Goal: Obtain resource: Download file/media

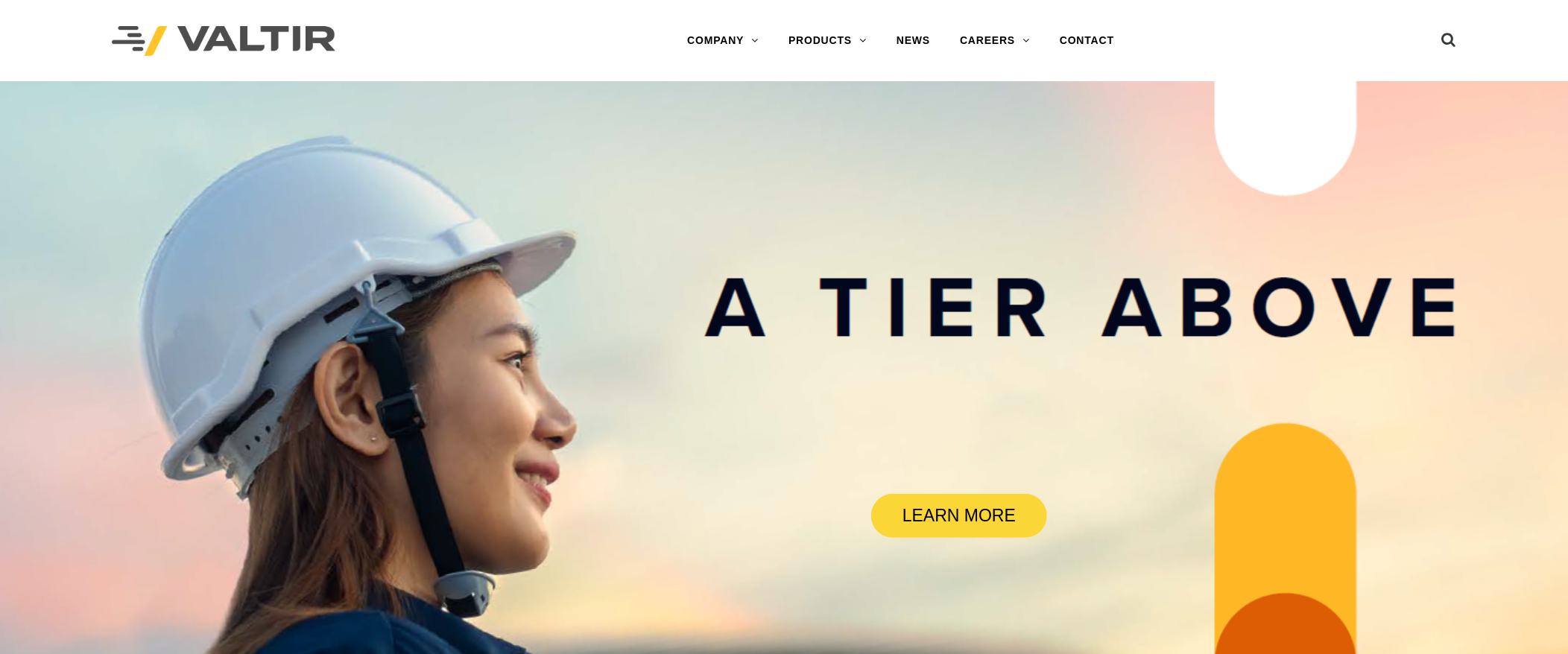
click at [834, 127] on link "CRASH CUSHIONS" at bounding box center [866, 130] width 186 height 30
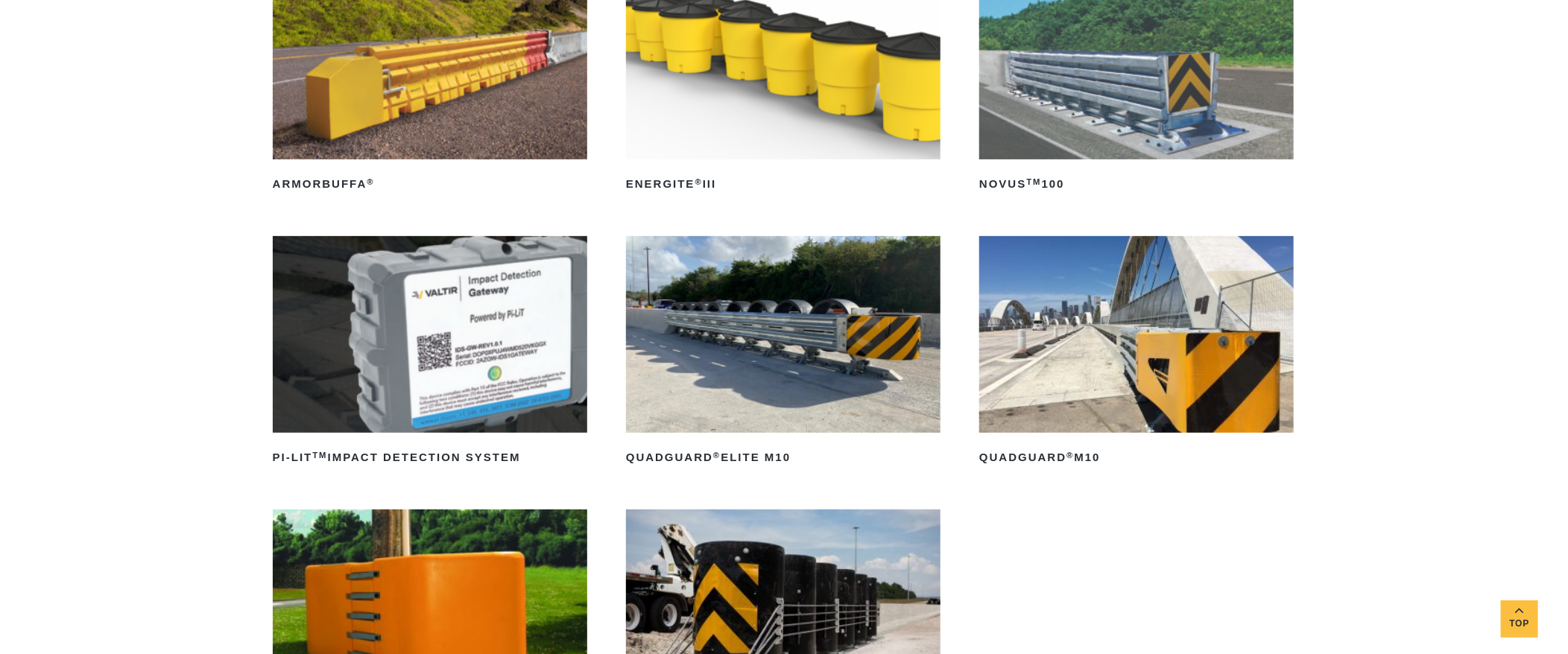
scroll to position [297, 0]
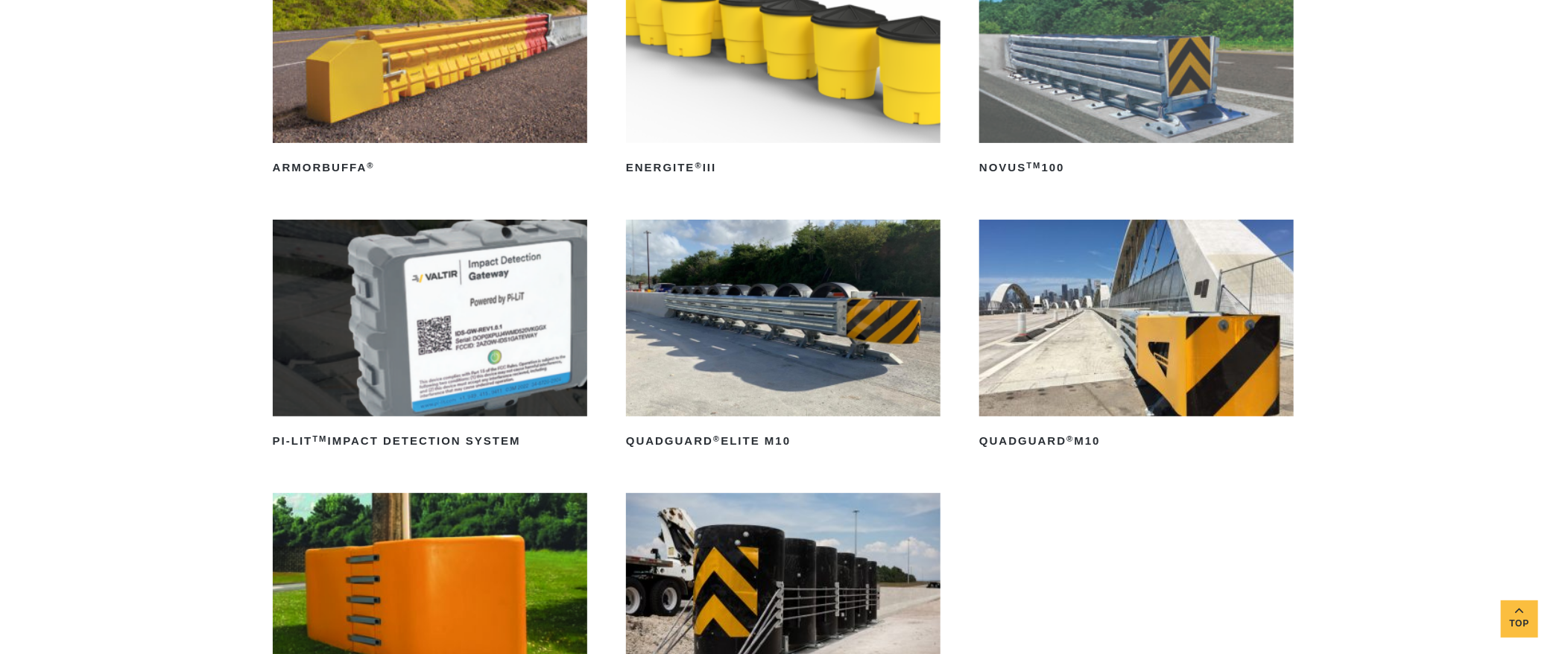
click at [1098, 348] on img at bounding box center [1136, 318] width 314 height 197
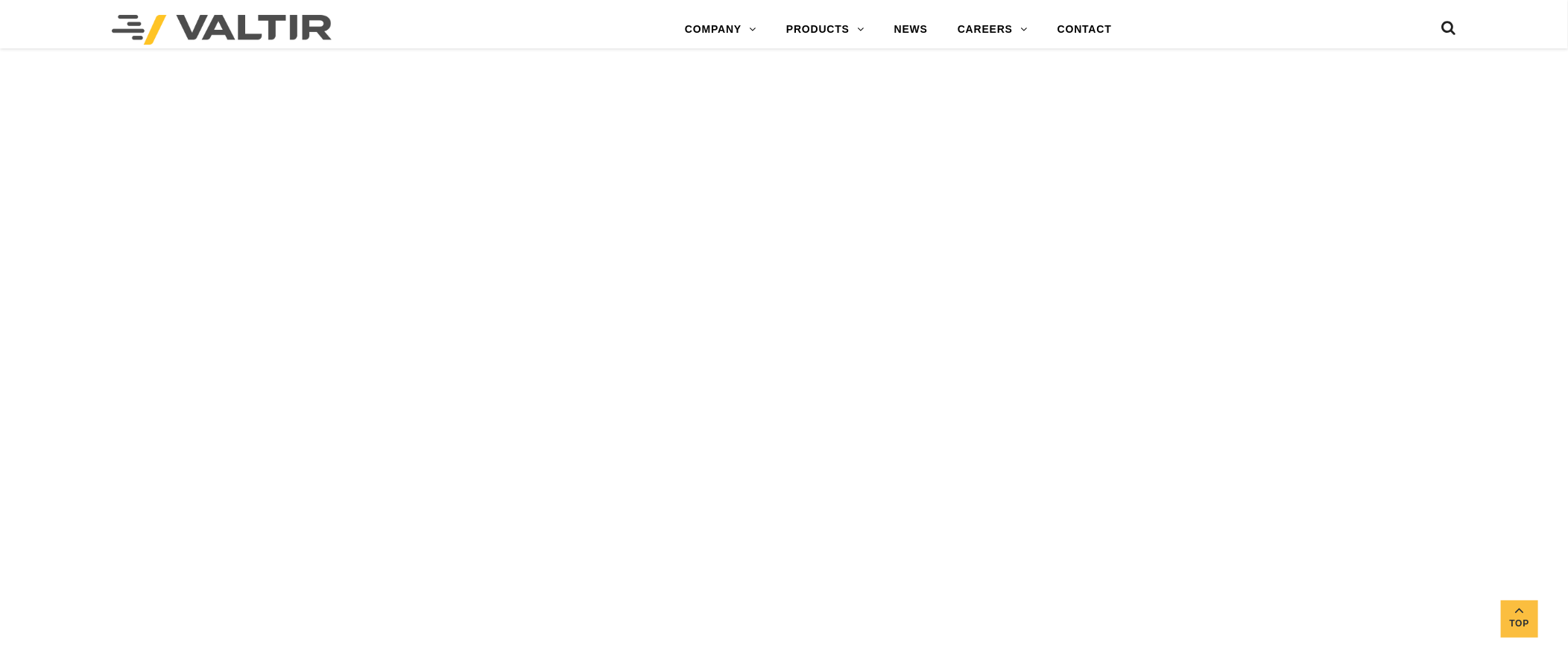
scroll to position [5812, 0]
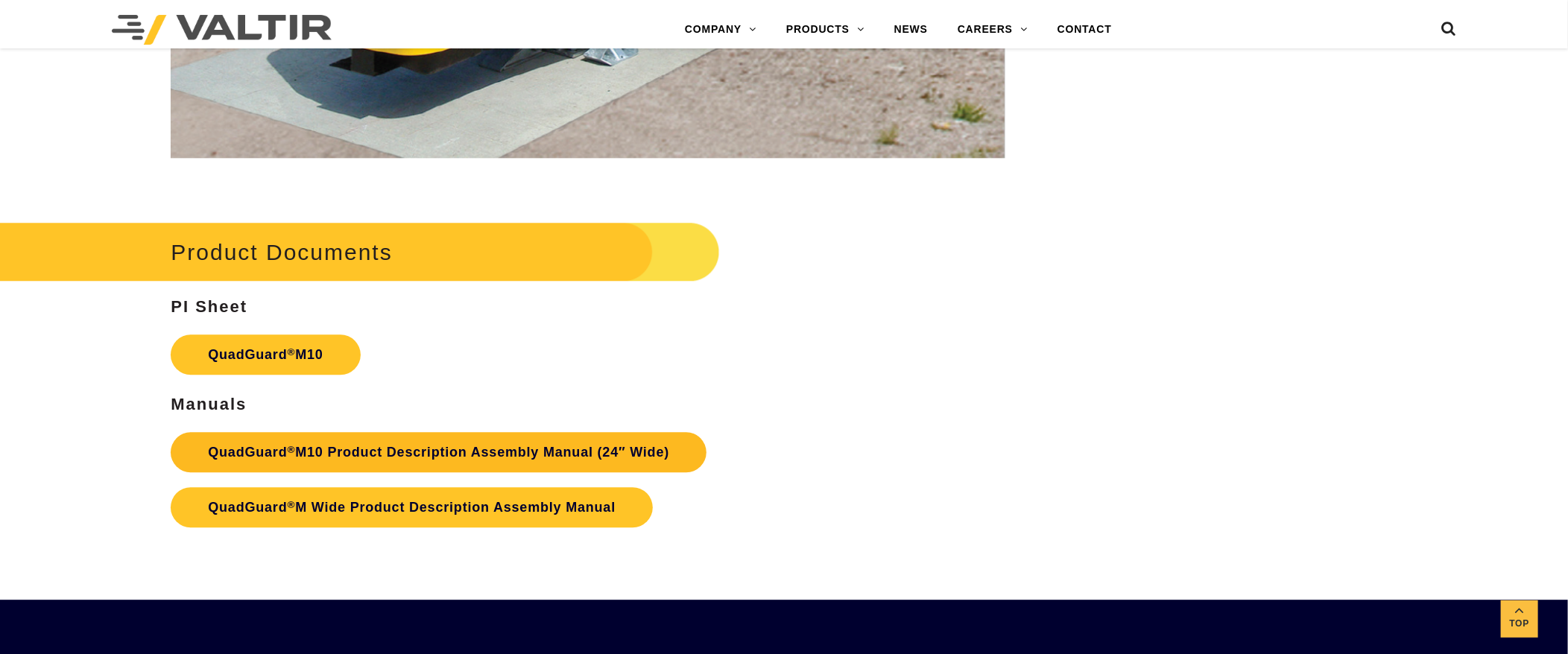
click at [371, 450] on link "QuadGuard ® M10 Product Description Assembly Manual (24″ Wide)" at bounding box center [438, 453] width 536 height 40
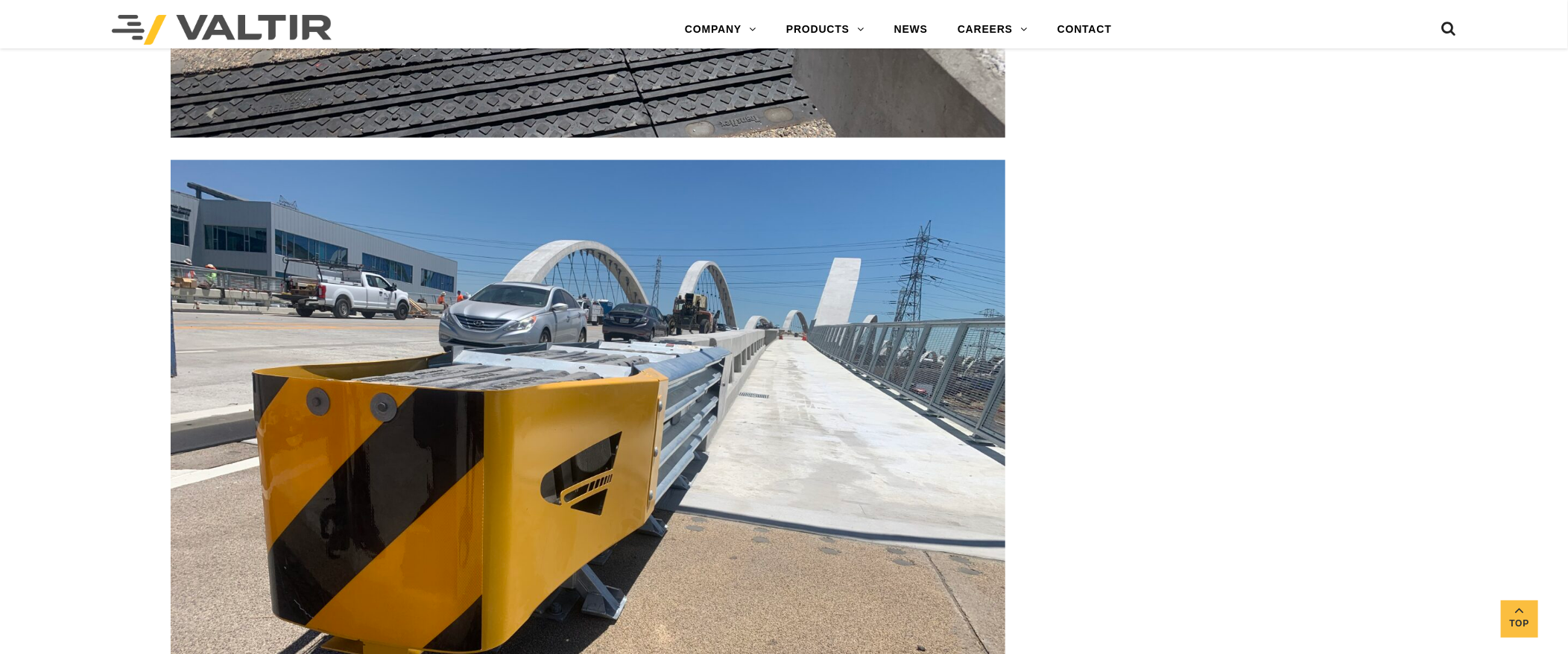
scroll to position [4620, 0]
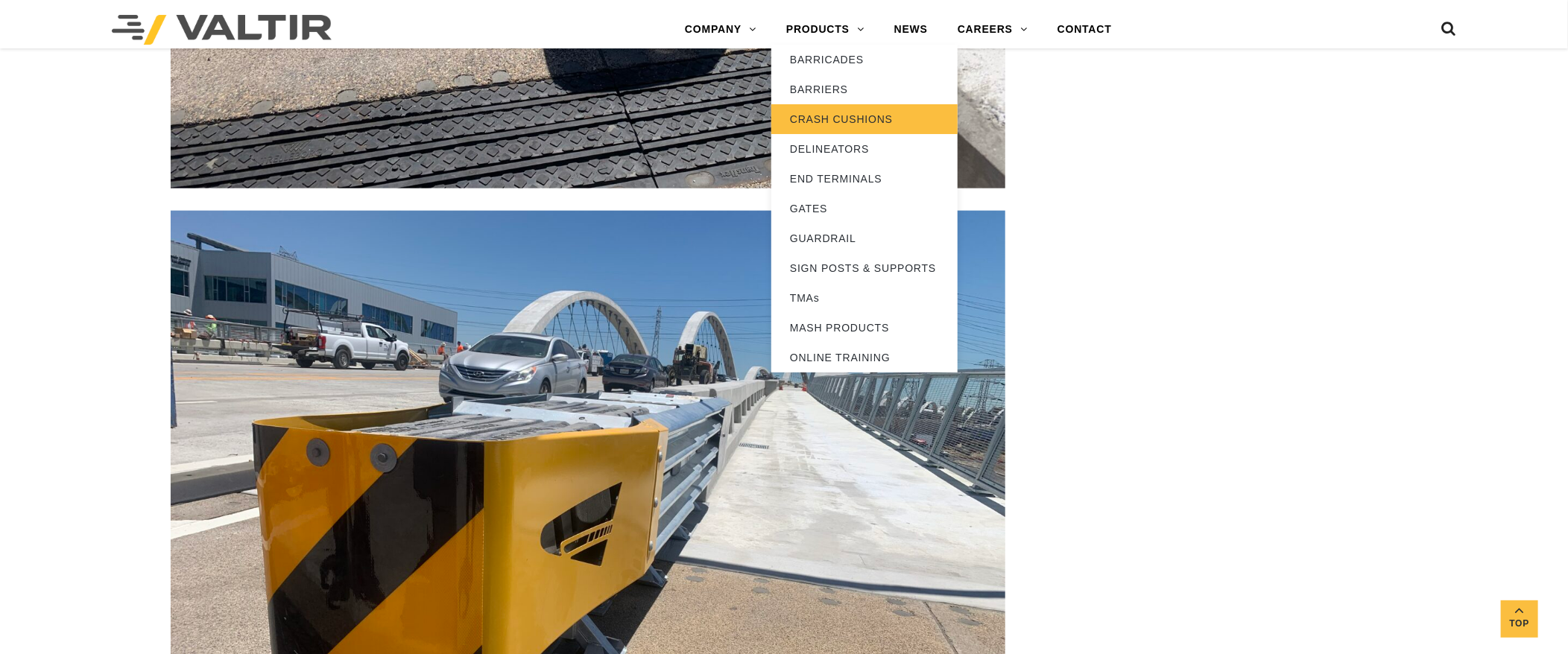
click at [848, 113] on link "CRASH CUSHIONS" at bounding box center [864, 118] width 186 height 30
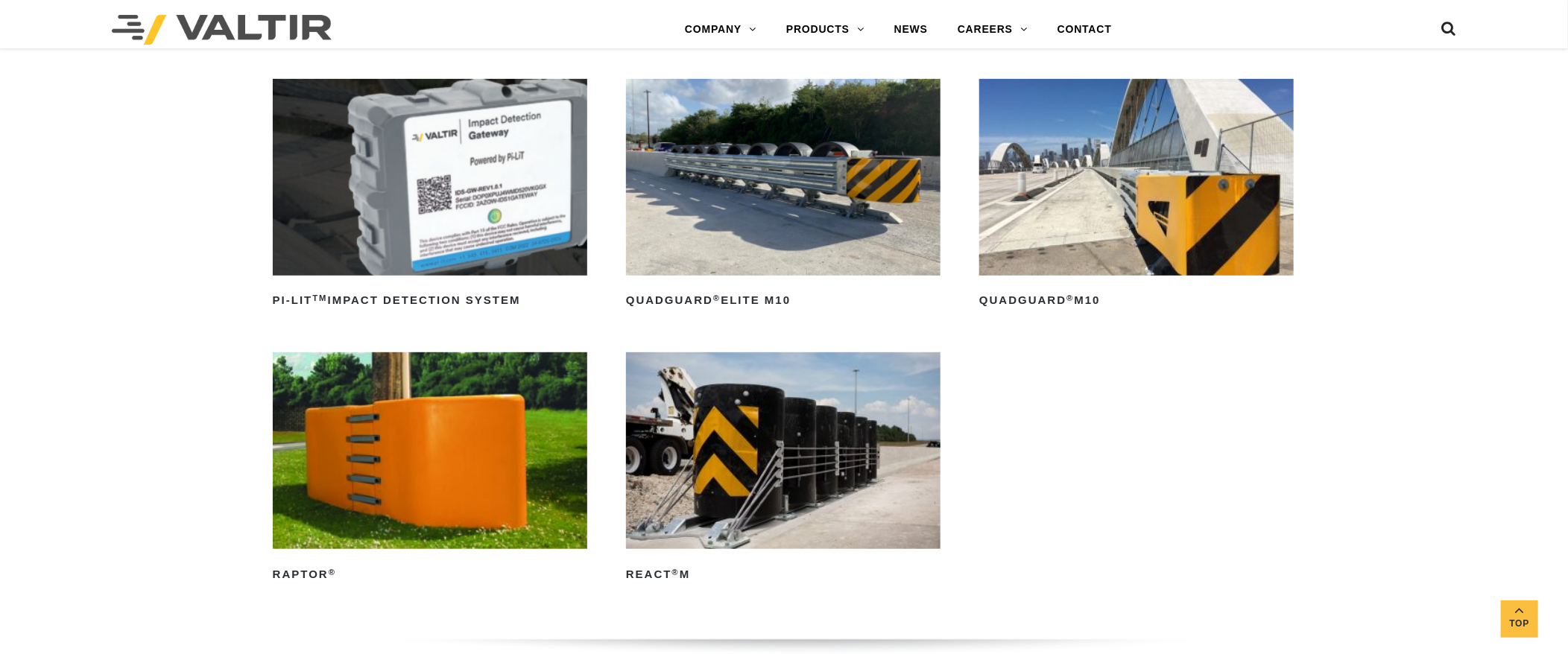
scroll to position [447, 0]
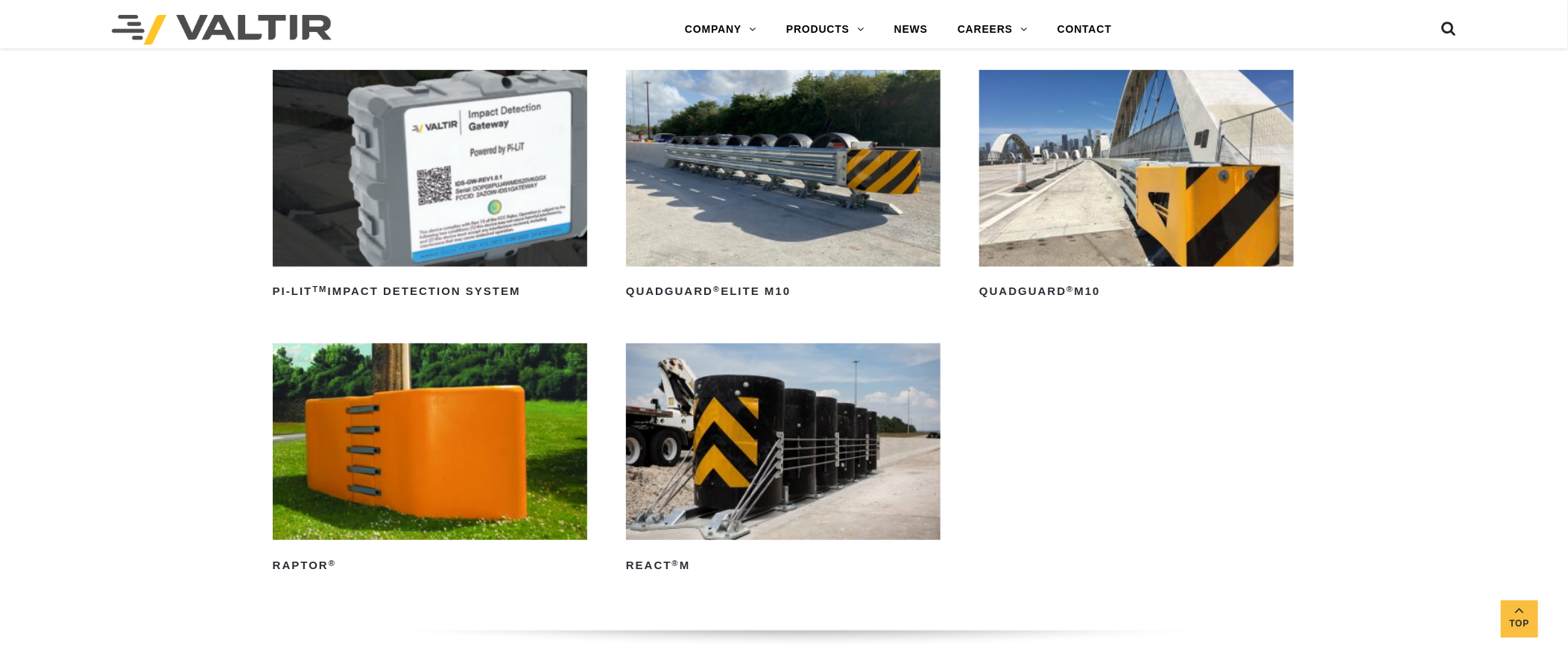
click at [836, 198] on img at bounding box center [783, 168] width 314 height 197
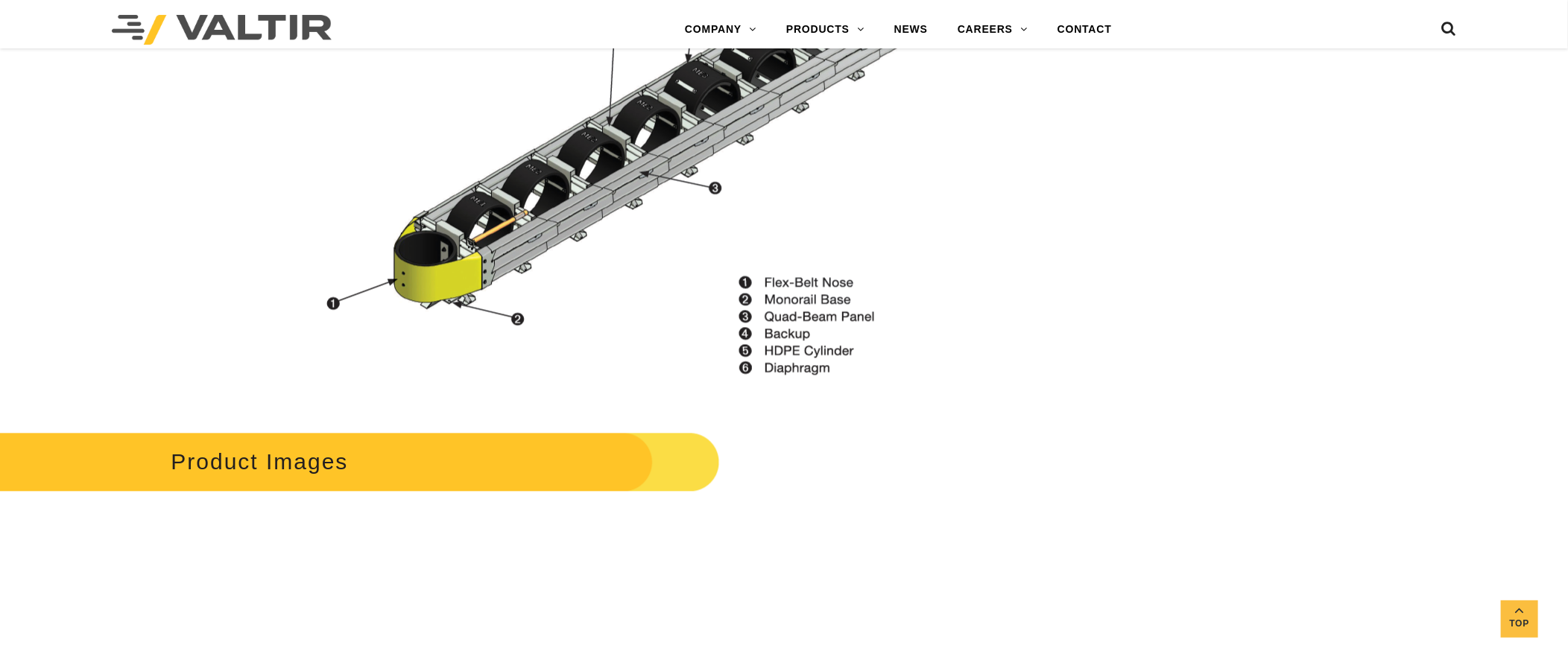
scroll to position [1788, 0]
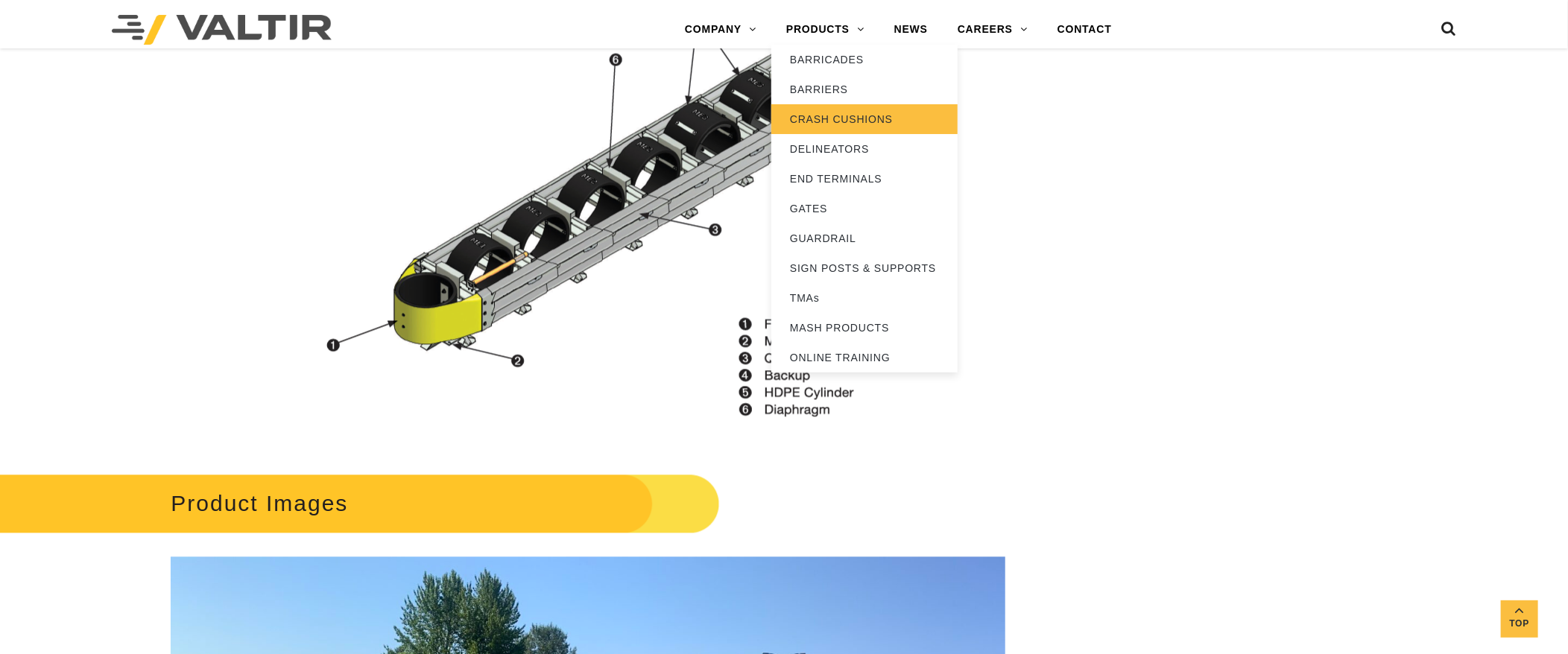
click at [820, 110] on link "CRASH CUSHIONS" at bounding box center [864, 118] width 186 height 30
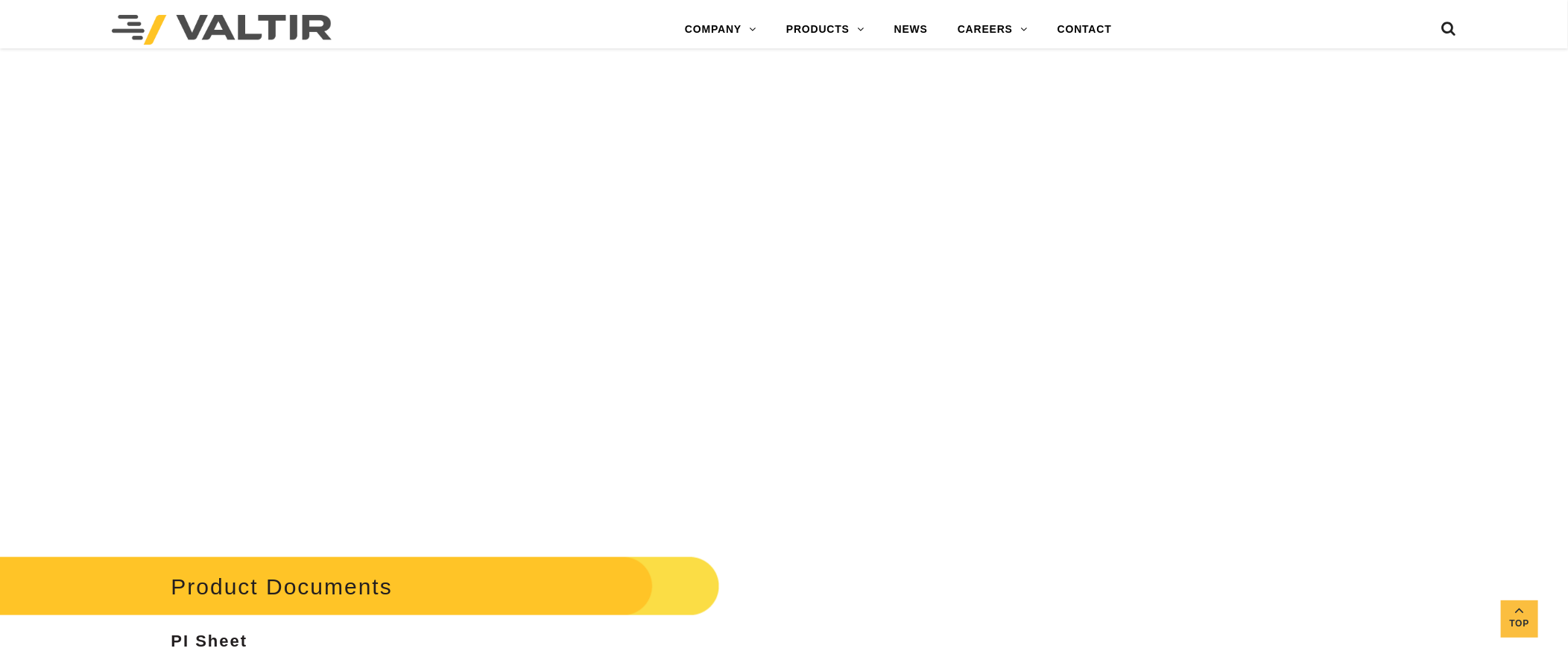
scroll to position [8048, 0]
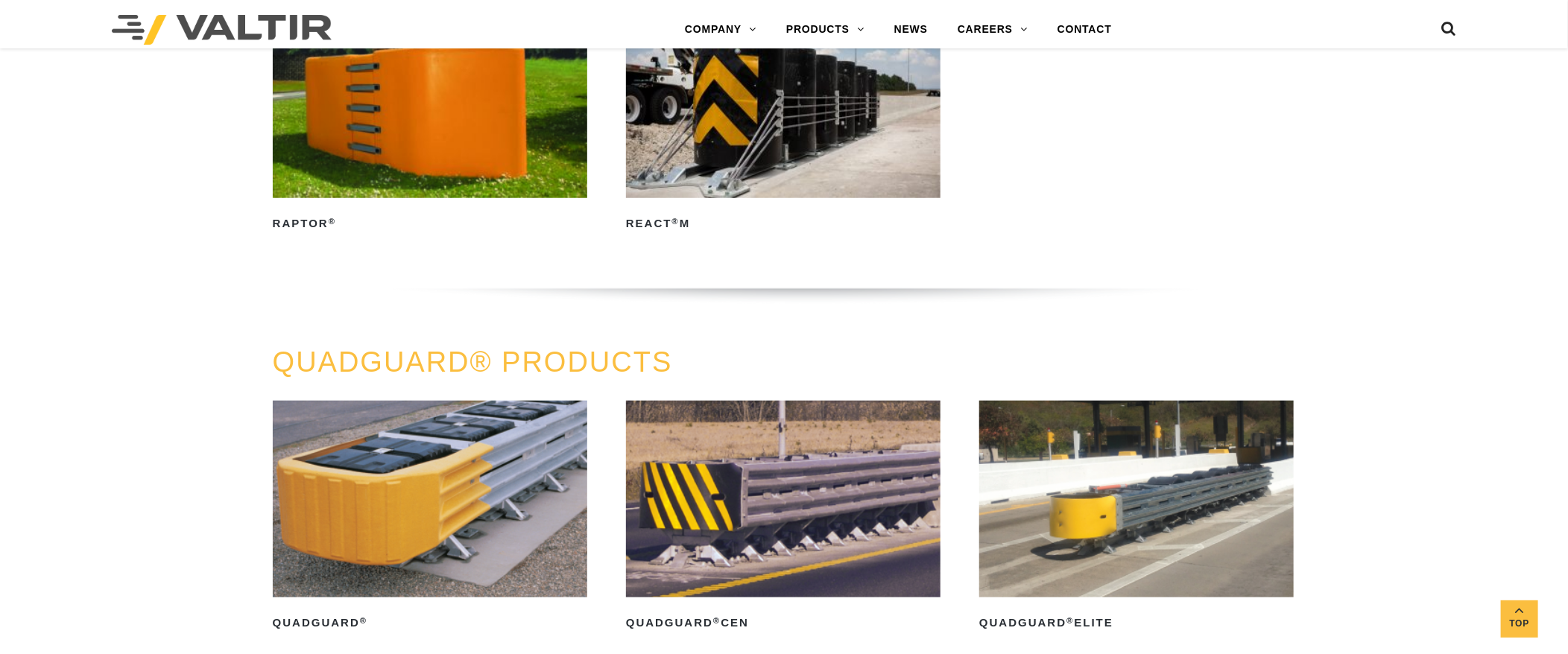
scroll to position [1044, 0]
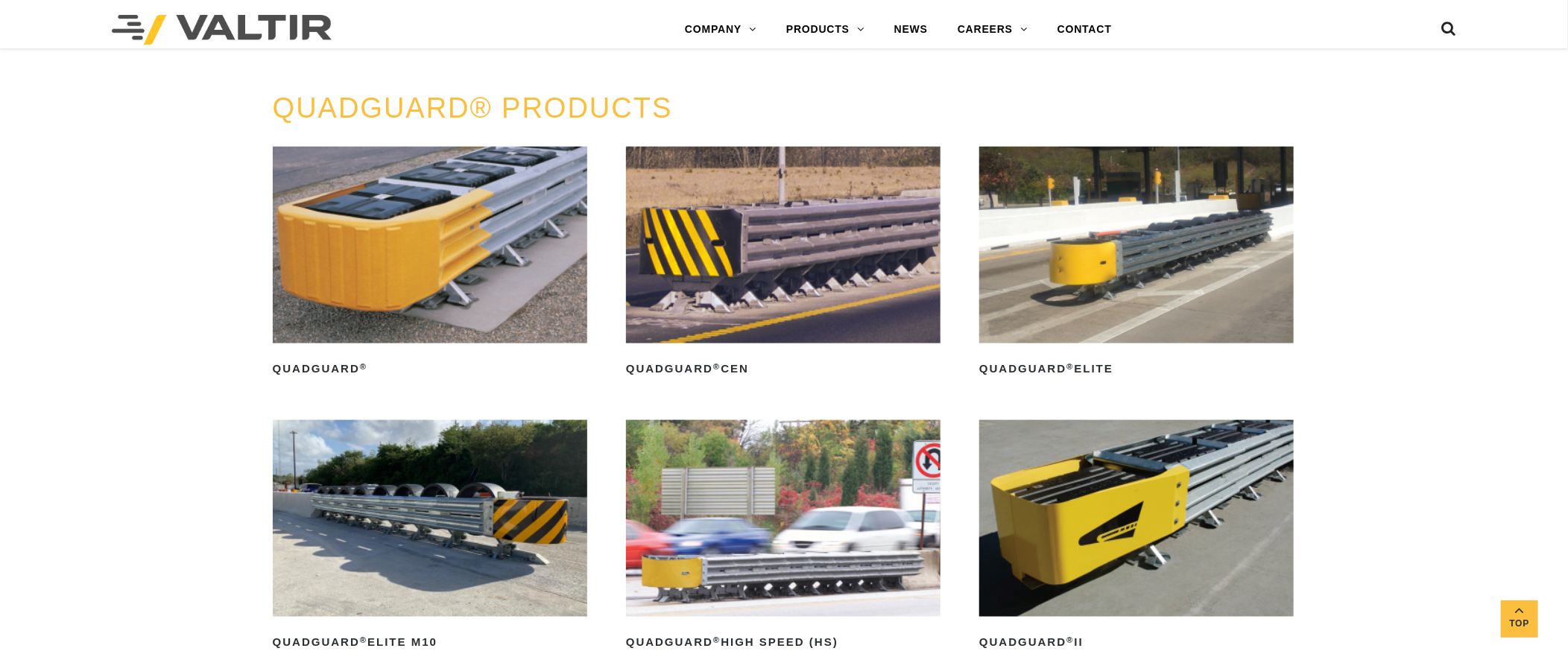
click at [436, 257] on img at bounding box center [430, 245] width 314 height 197
click at [1086, 494] on img at bounding box center [1136, 518] width 314 height 197
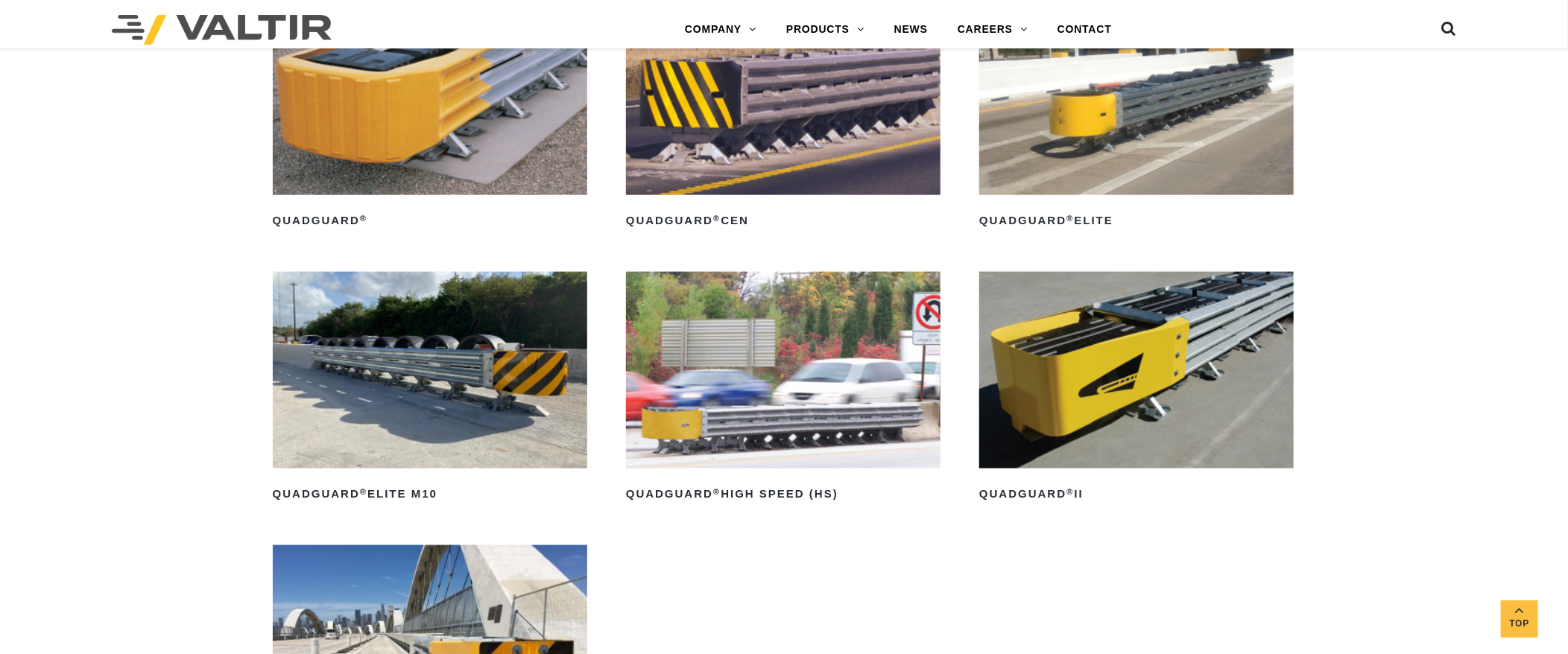
scroll to position [1340, 0]
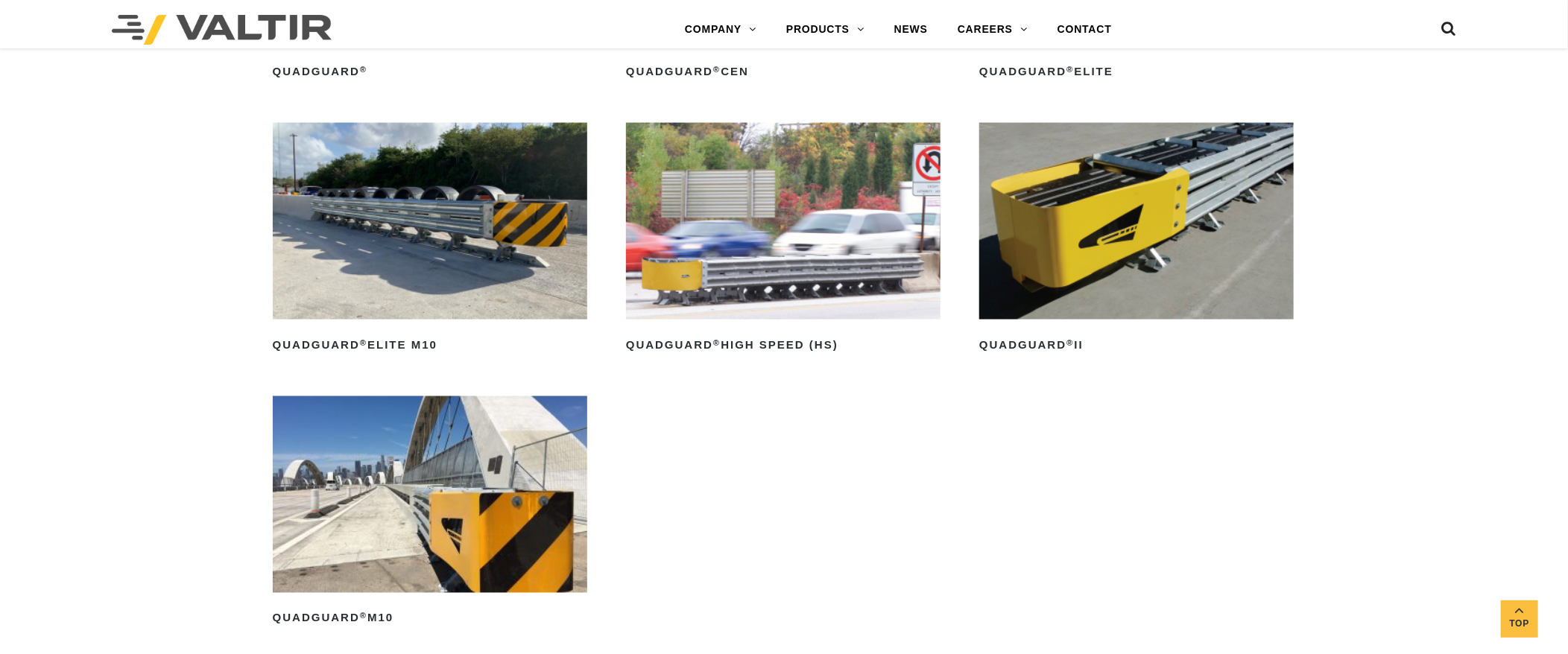
click at [798, 265] on img at bounding box center [783, 222] width 314 height 197
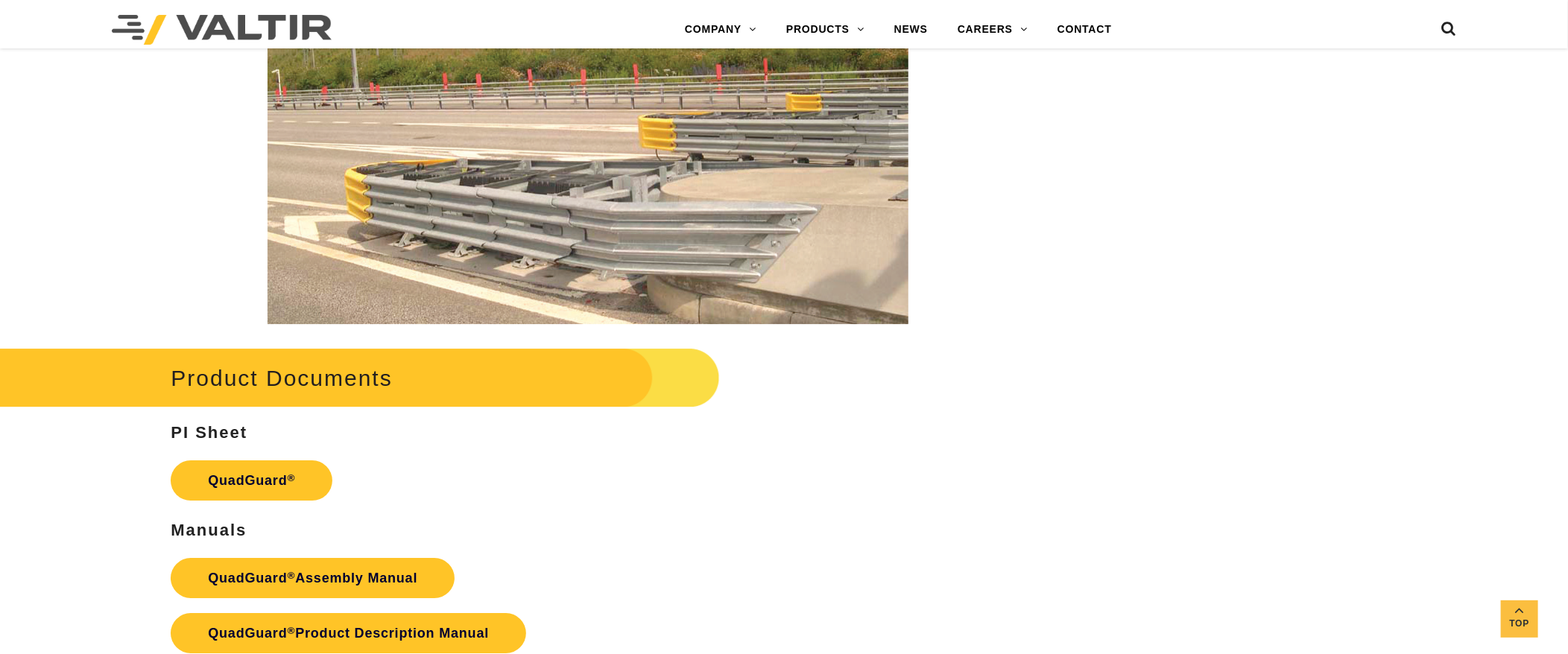
scroll to position [2980, 0]
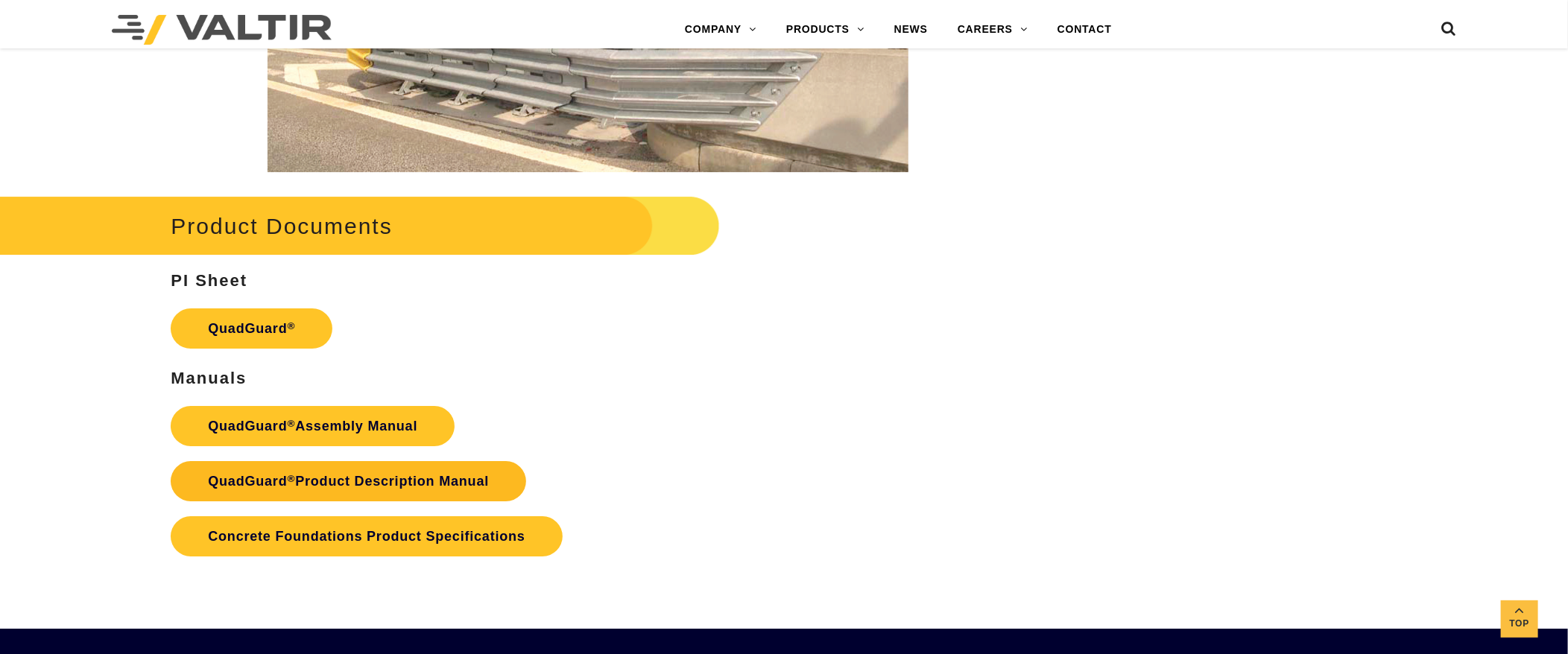
click at [415, 485] on link "QuadGuard ® Product Description Manual" at bounding box center [349, 481] width 355 height 40
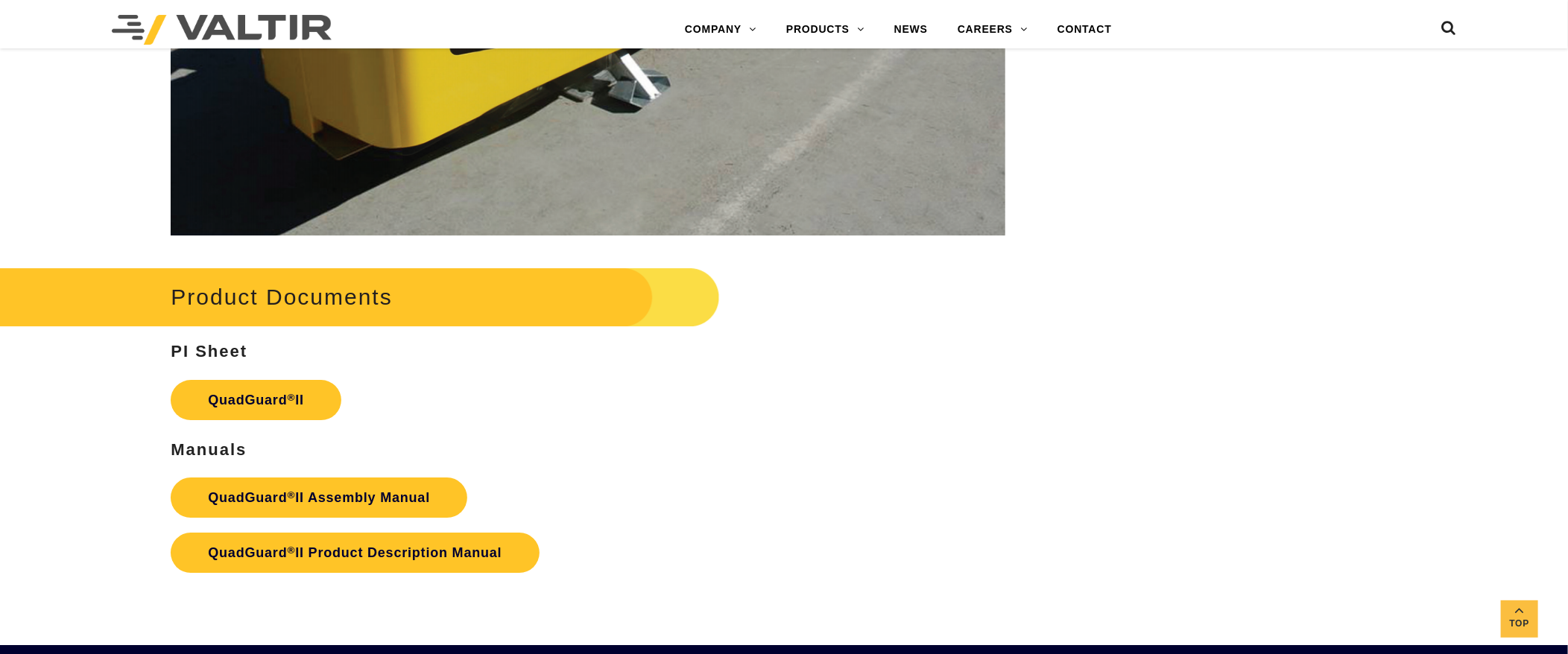
scroll to position [2831, 0]
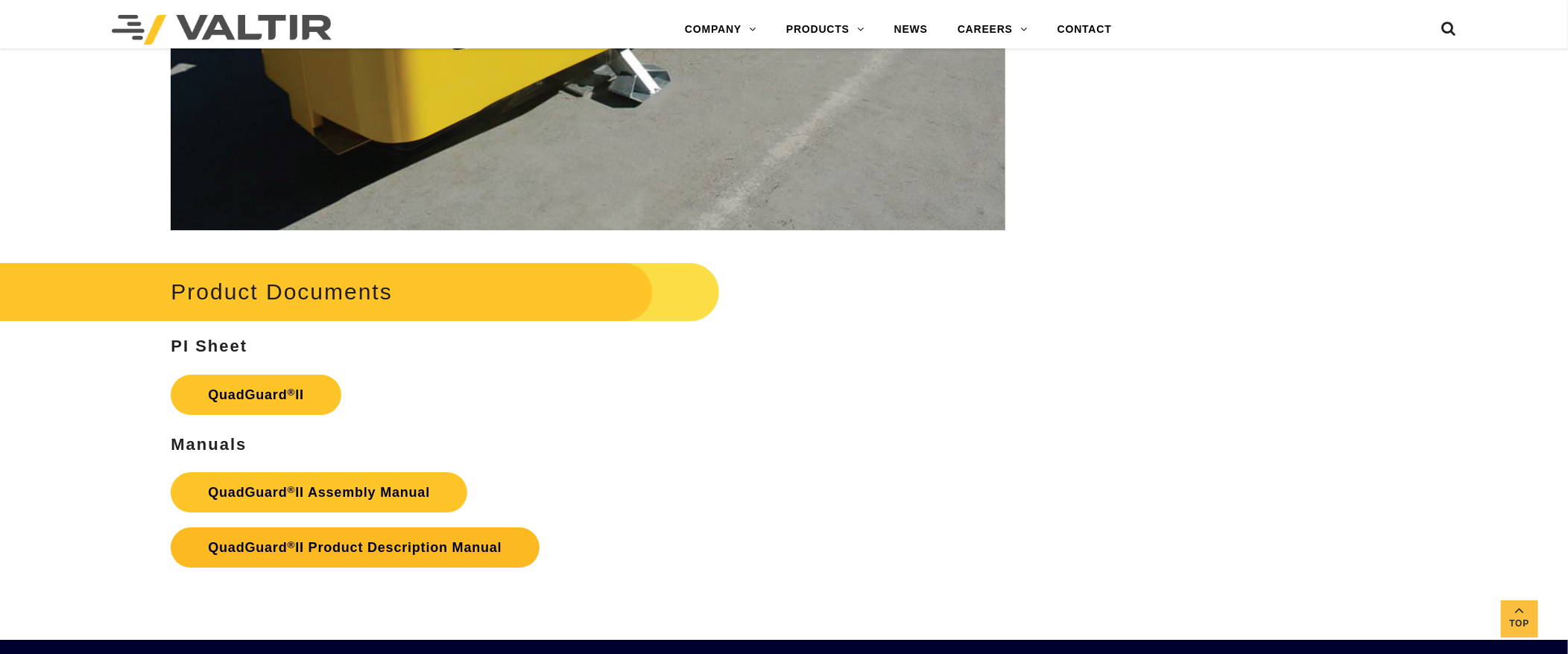
click at [366, 543] on strong "QuadGuard ® II Product Description Manual" at bounding box center [355, 548] width 294 height 15
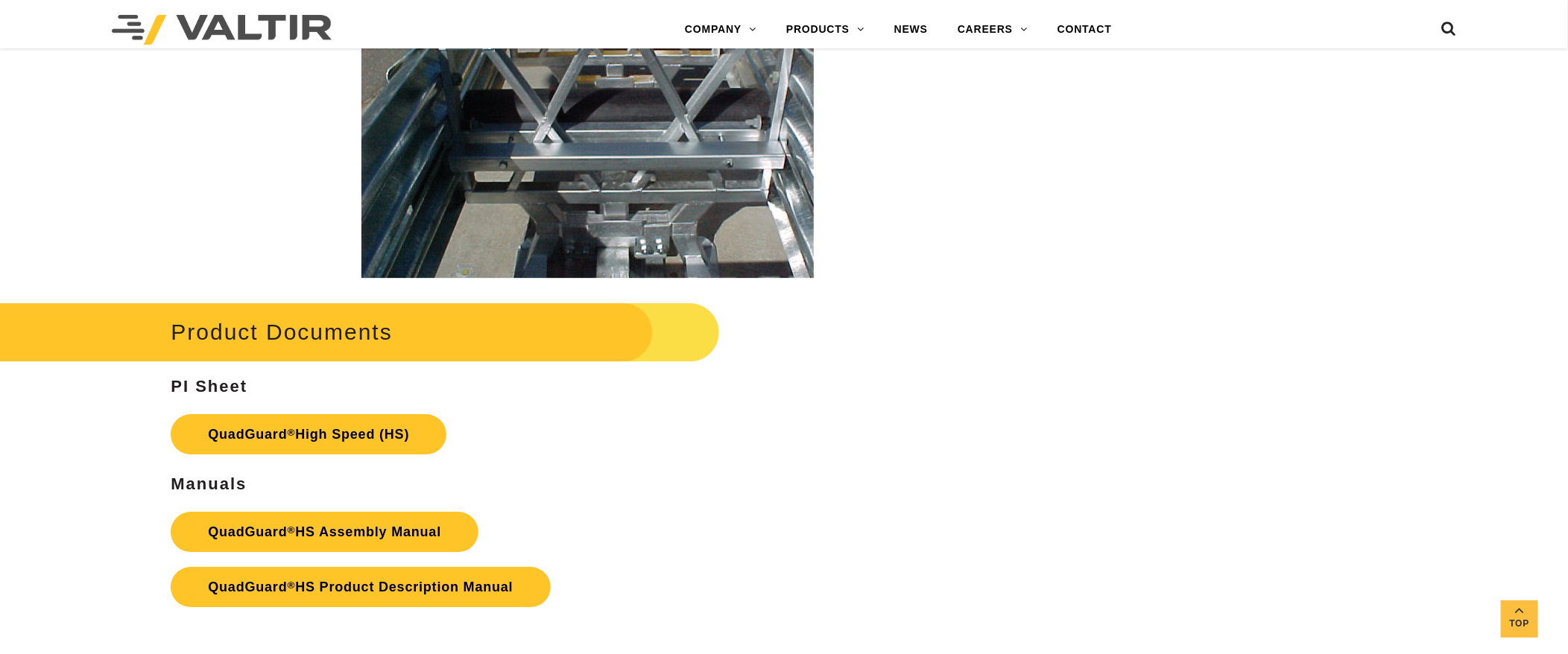
scroll to position [2831, 0]
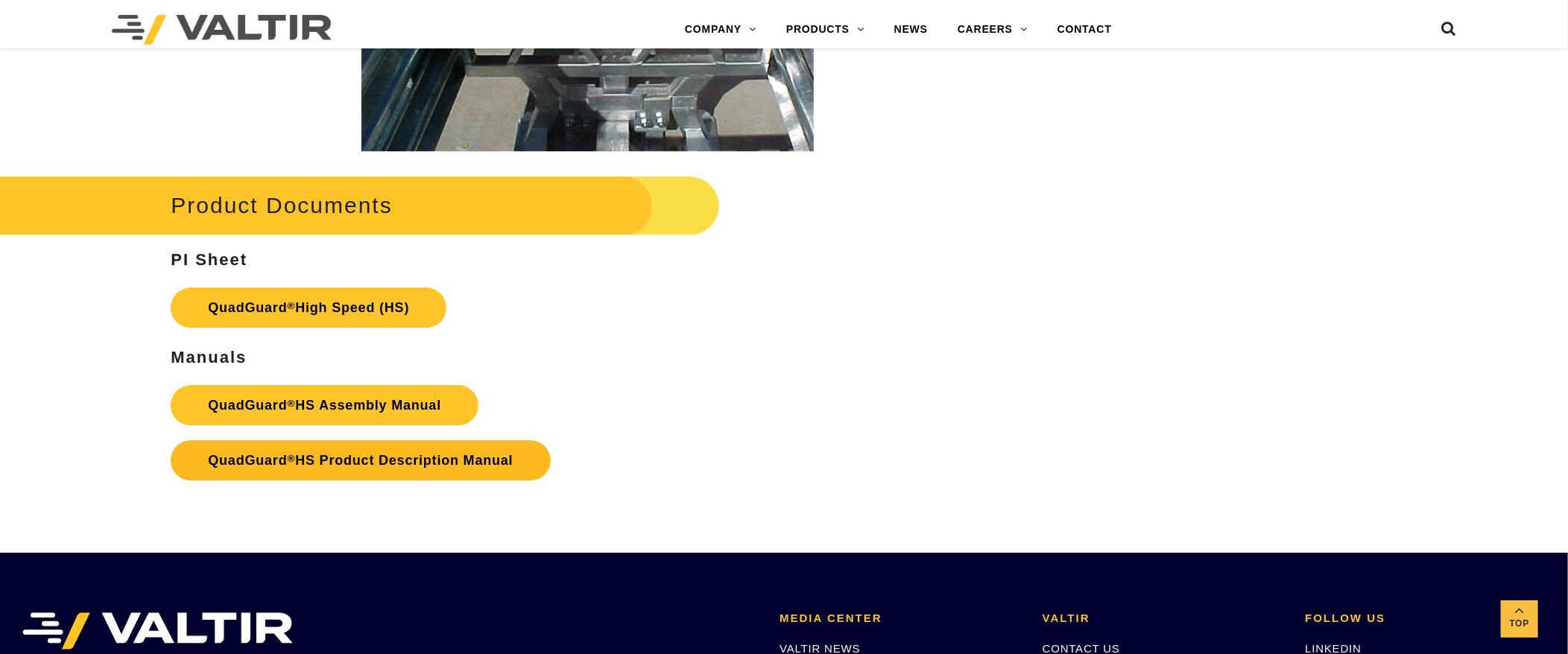
click at [410, 454] on link "QuadGuard ® HS Product Description Manual" at bounding box center [360, 460] width 379 height 40
